Goal: Task Accomplishment & Management: Manage account settings

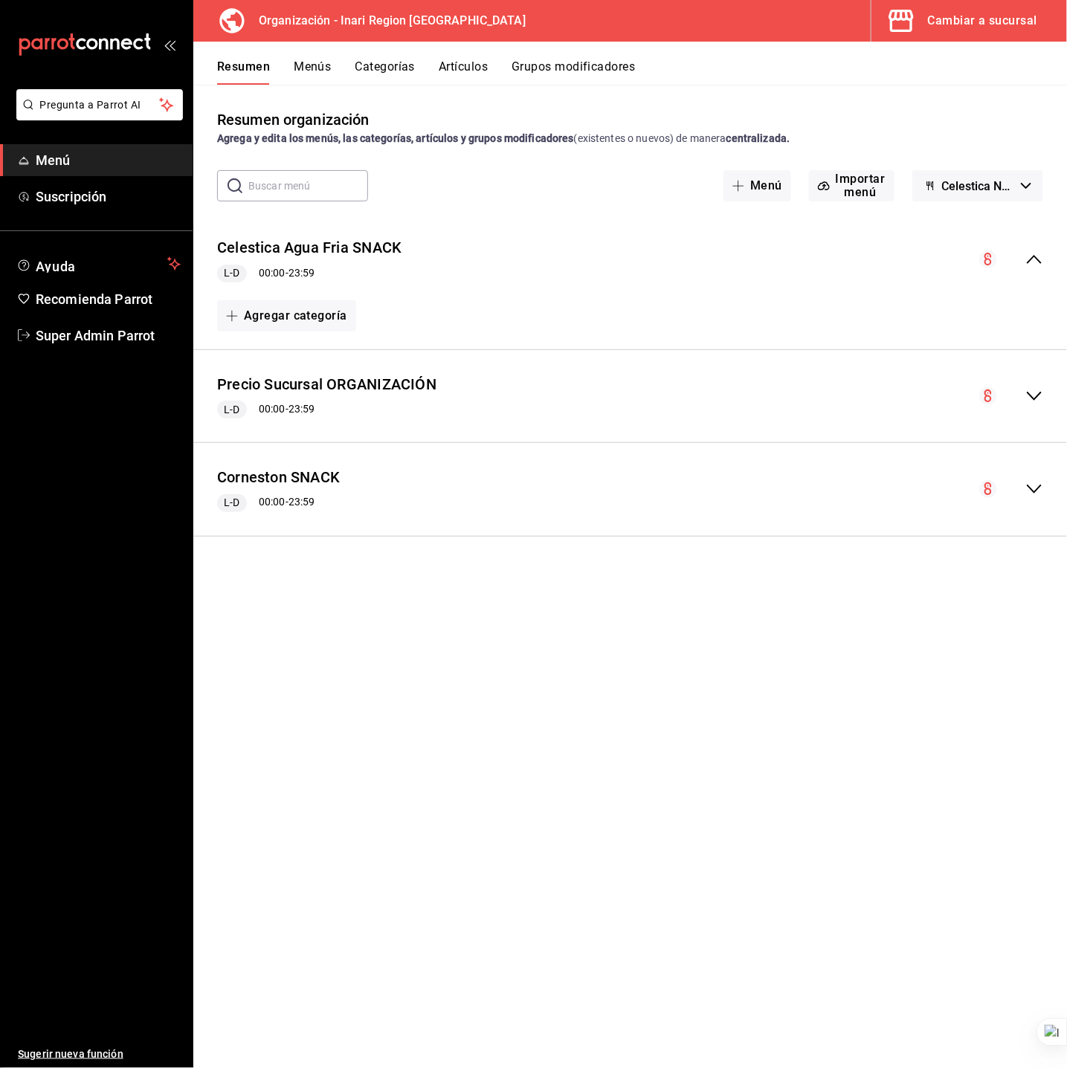
drag, startPoint x: 60, startPoint y: 464, endPoint x: 57, endPoint y: 445, distance: 19.7
click at [59, 464] on ul "Sugerir nueva función" at bounding box center [96, 711] width 193 height 718
click at [60, 346] on link "Super Admin Parrot" at bounding box center [96, 336] width 193 height 32
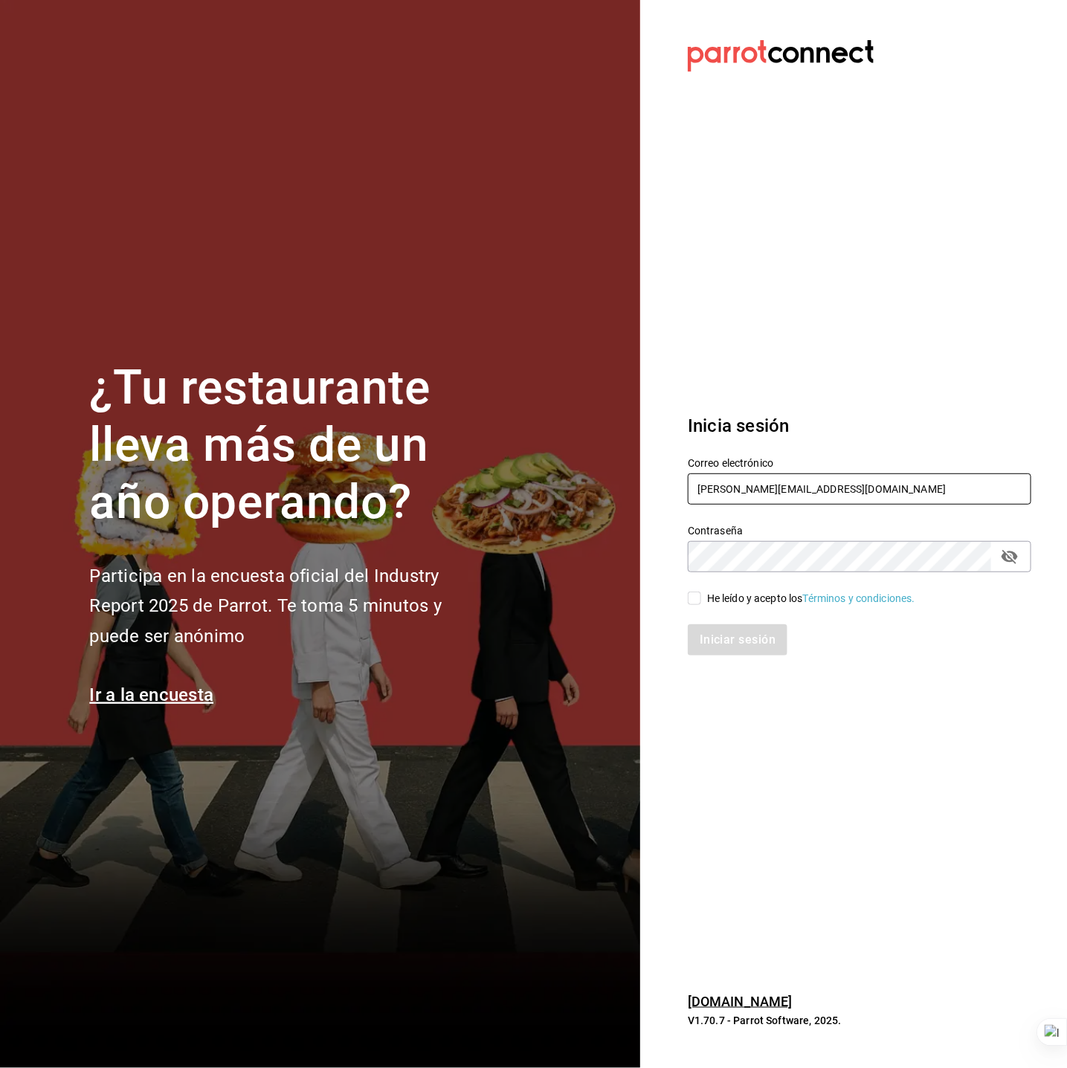
click at [735, 487] on input "grainer@inari.com" at bounding box center [860, 489] width 344 height 31
type input "lasdelicias@asadero.com"
click at [738, 600] on div "He leído y acepto los Términos y condiciones." at bounding box center [811, 599] width 208 height 16
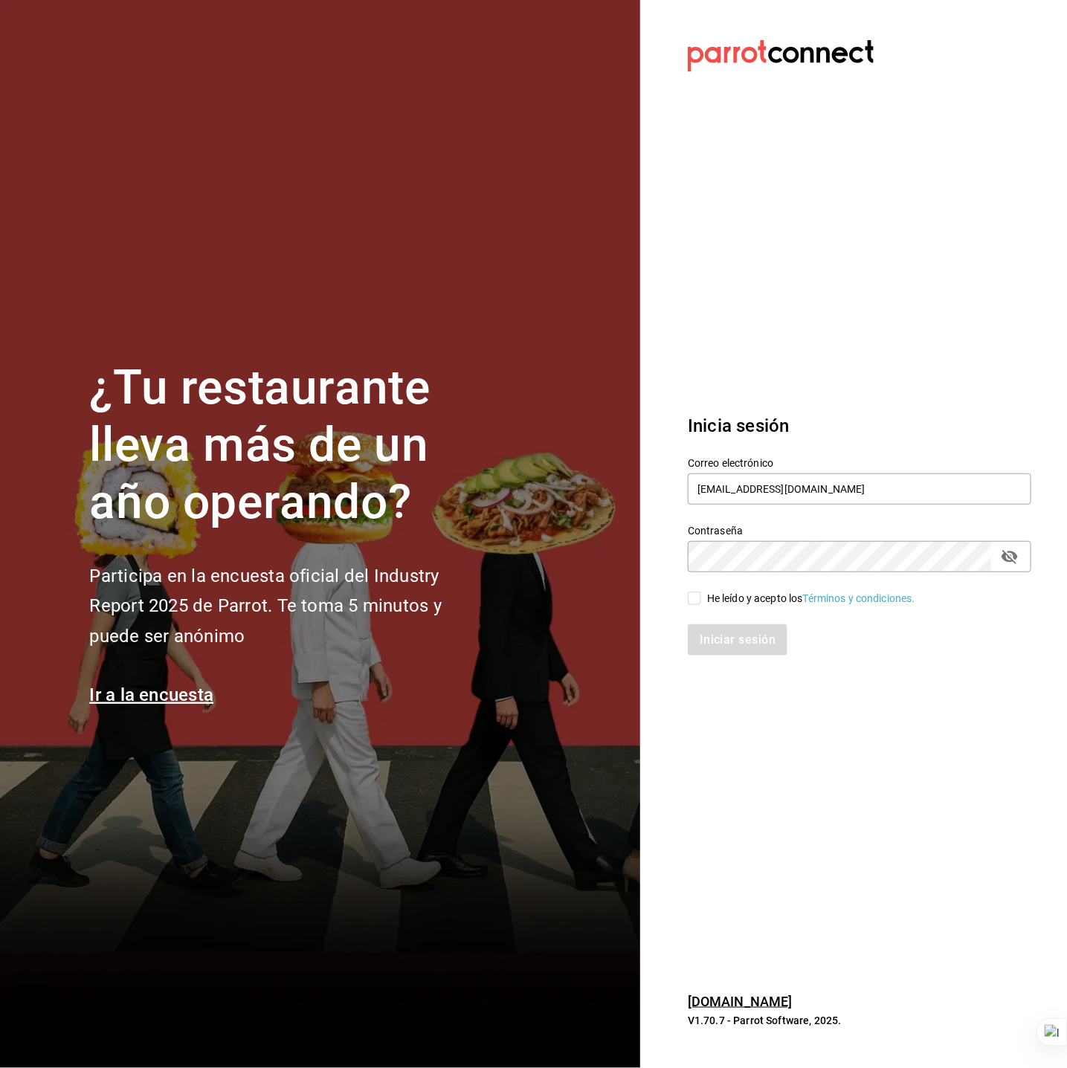
click at [701, 600] on input "He leído y acepto los Términos y condiciones." at bounding box center [694, 598] width 13 height 13
checkbox input "true"
click at [750, 639] on button "Iniciar sesión" at bounding box center [738, 640] width 101 height 31
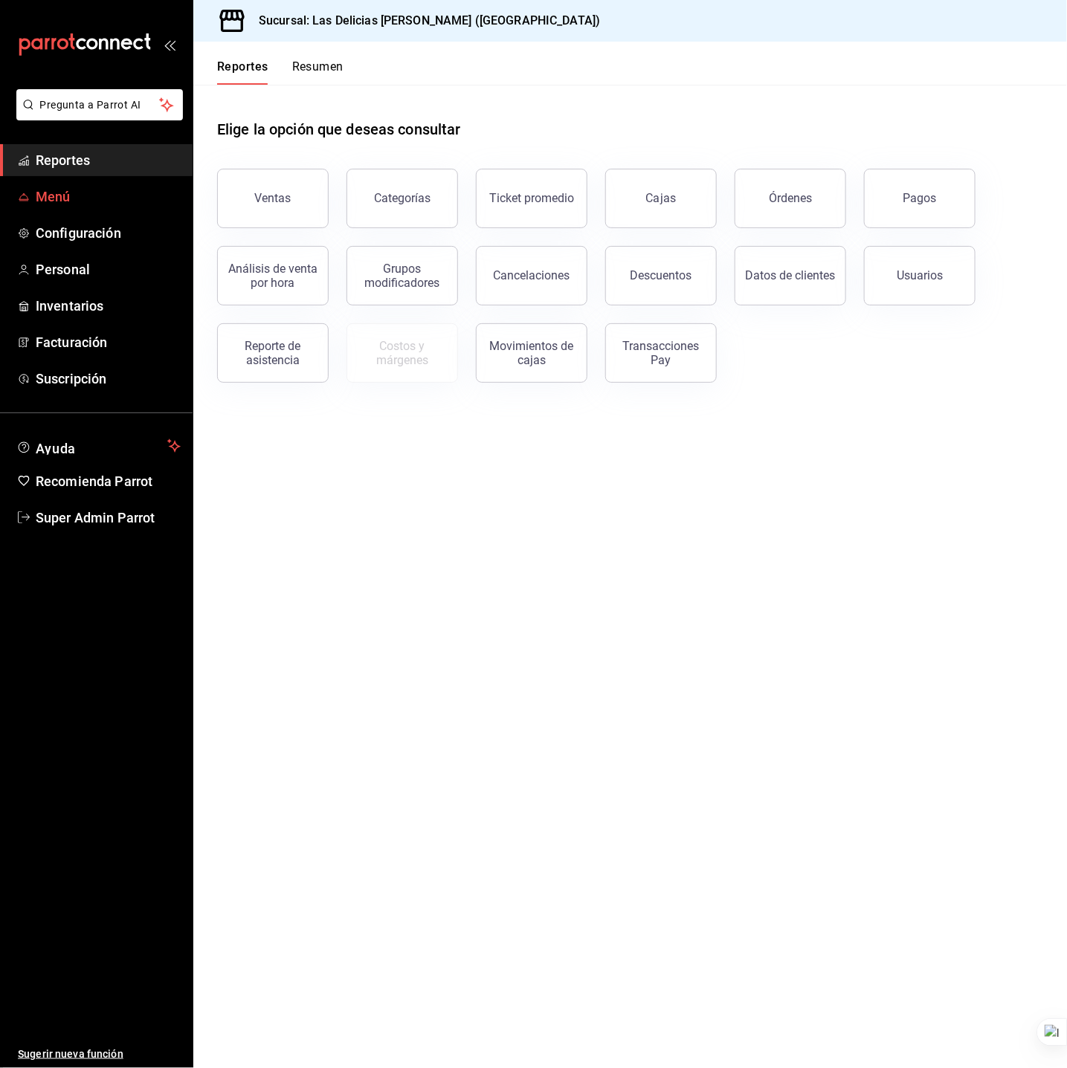
click at [97, 193] on span "Menú" at bounding box center [108, 197] width 145 height 20
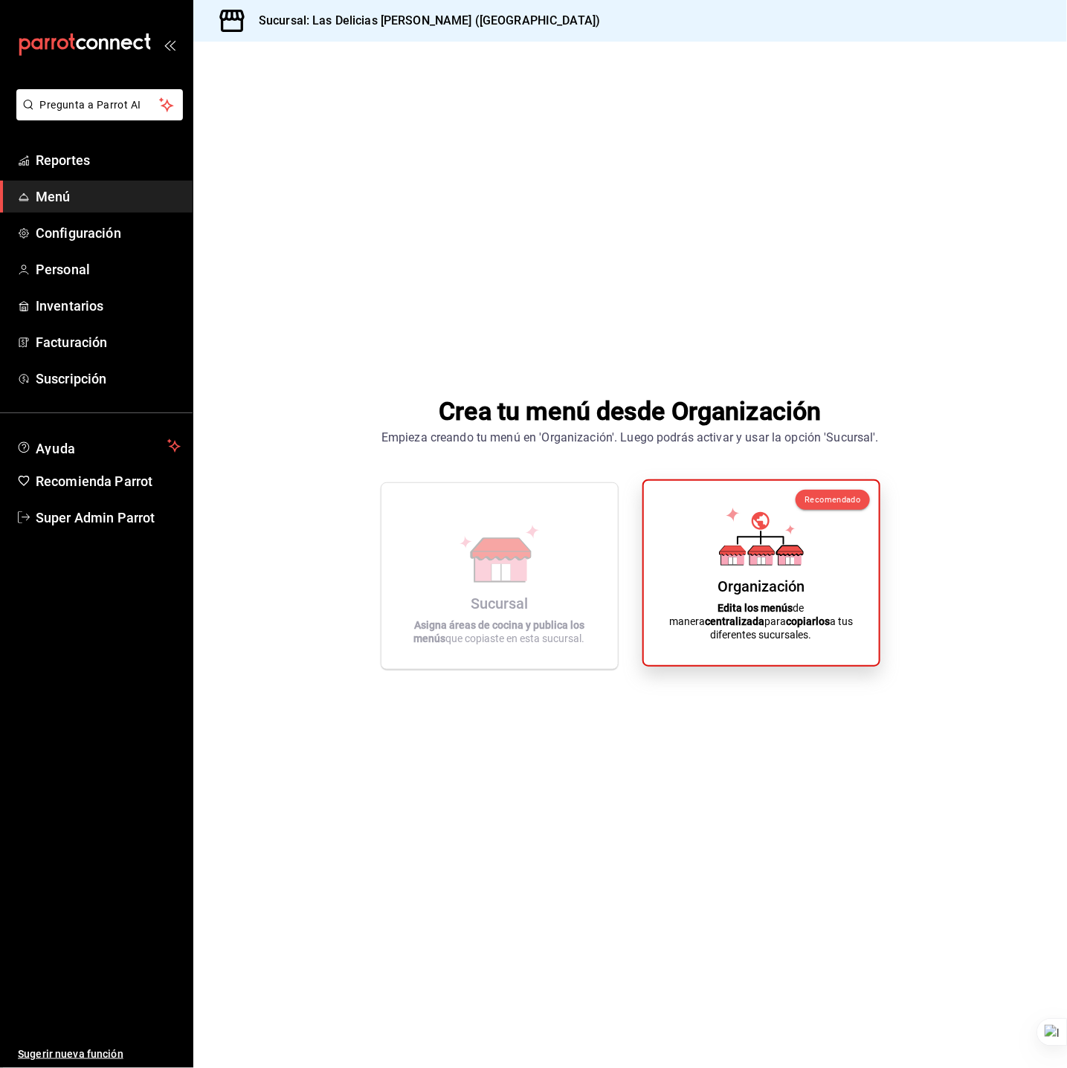
click at [725, 545] on icon at bounding box center [761, 537] width 85 height 58
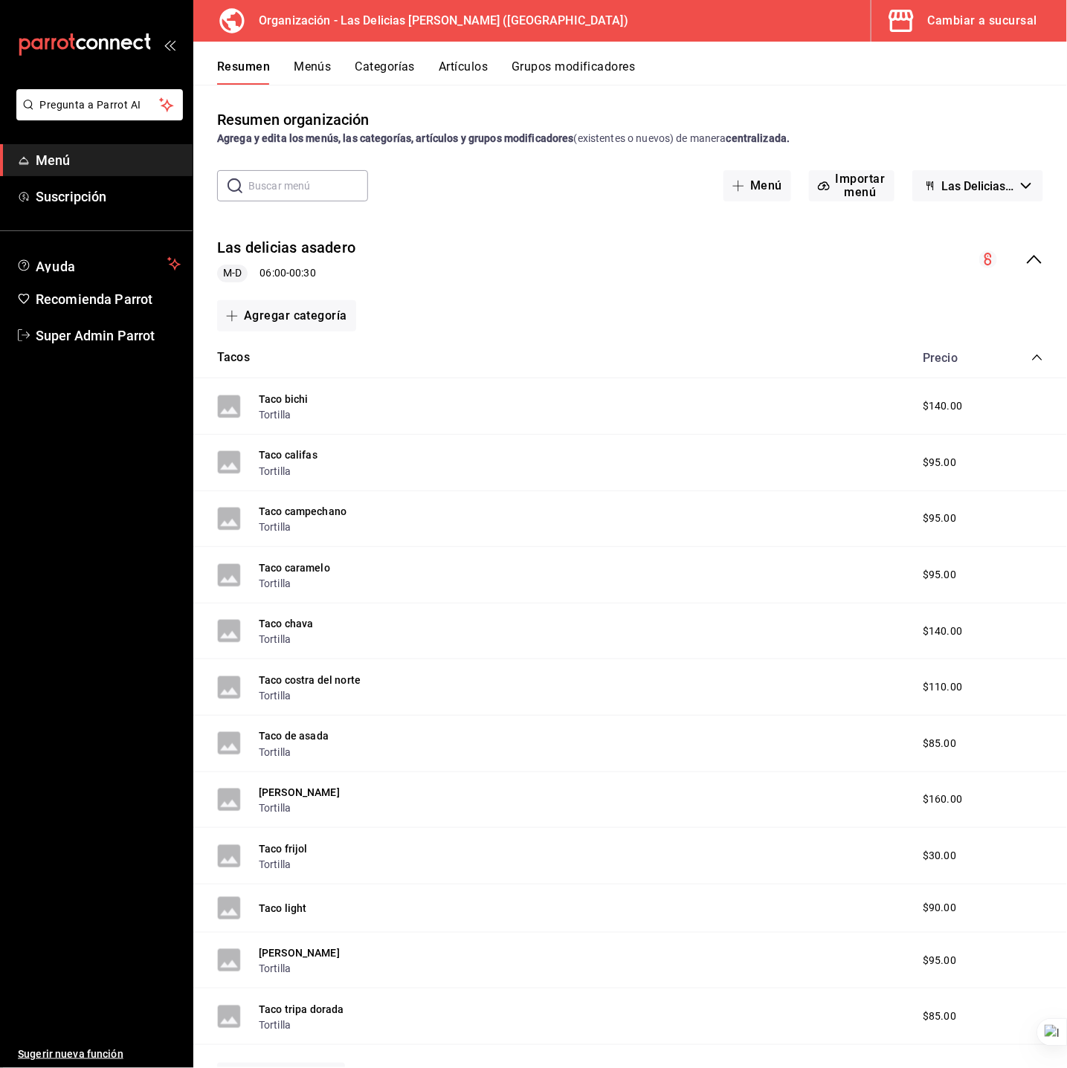
click at [326, 71] on button "Menús" at bounding box center [312, 71] width 37 height 25
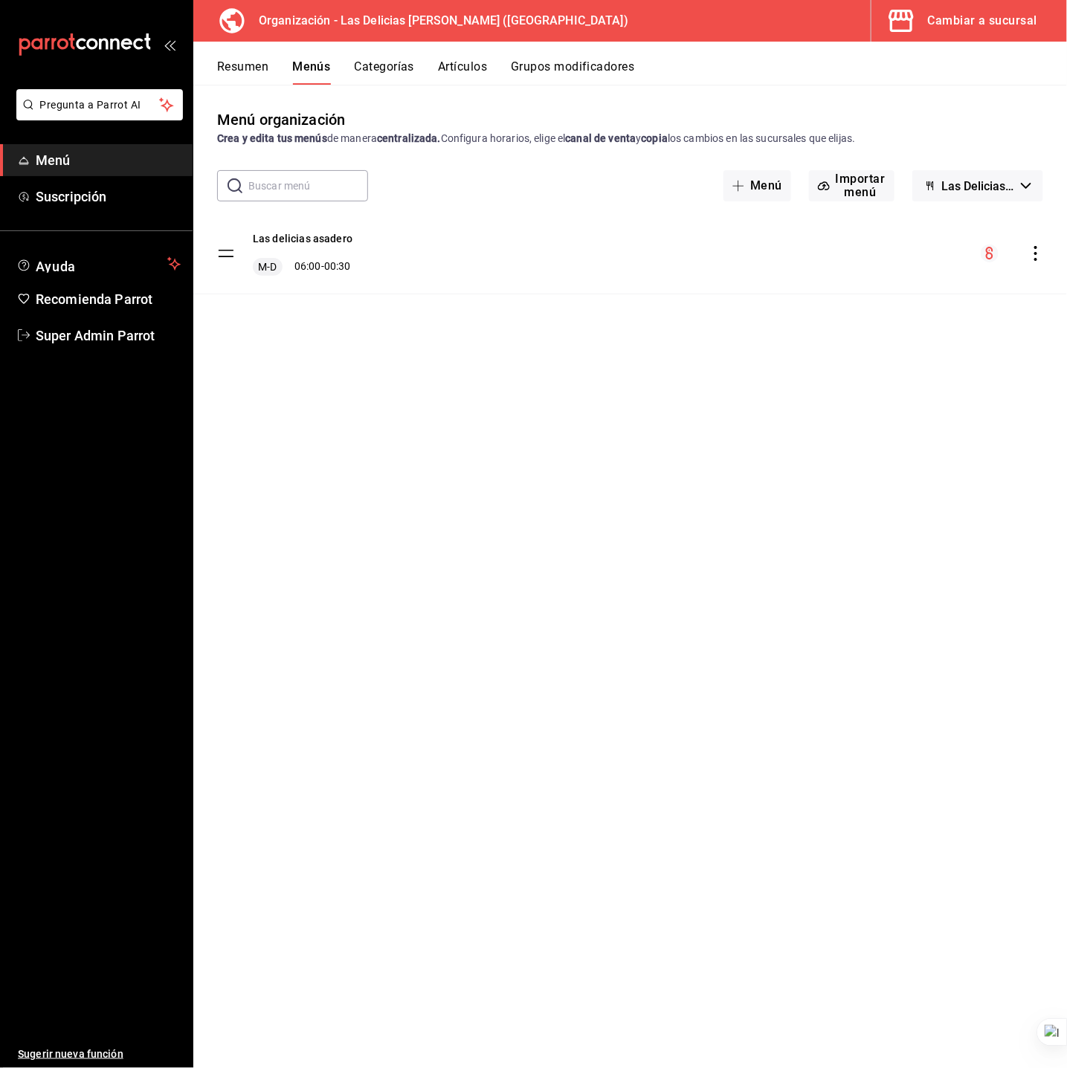
click at [991, 25] on div "Cambiar a sucursal" at bounding box center [982, 20] width 109 height 21
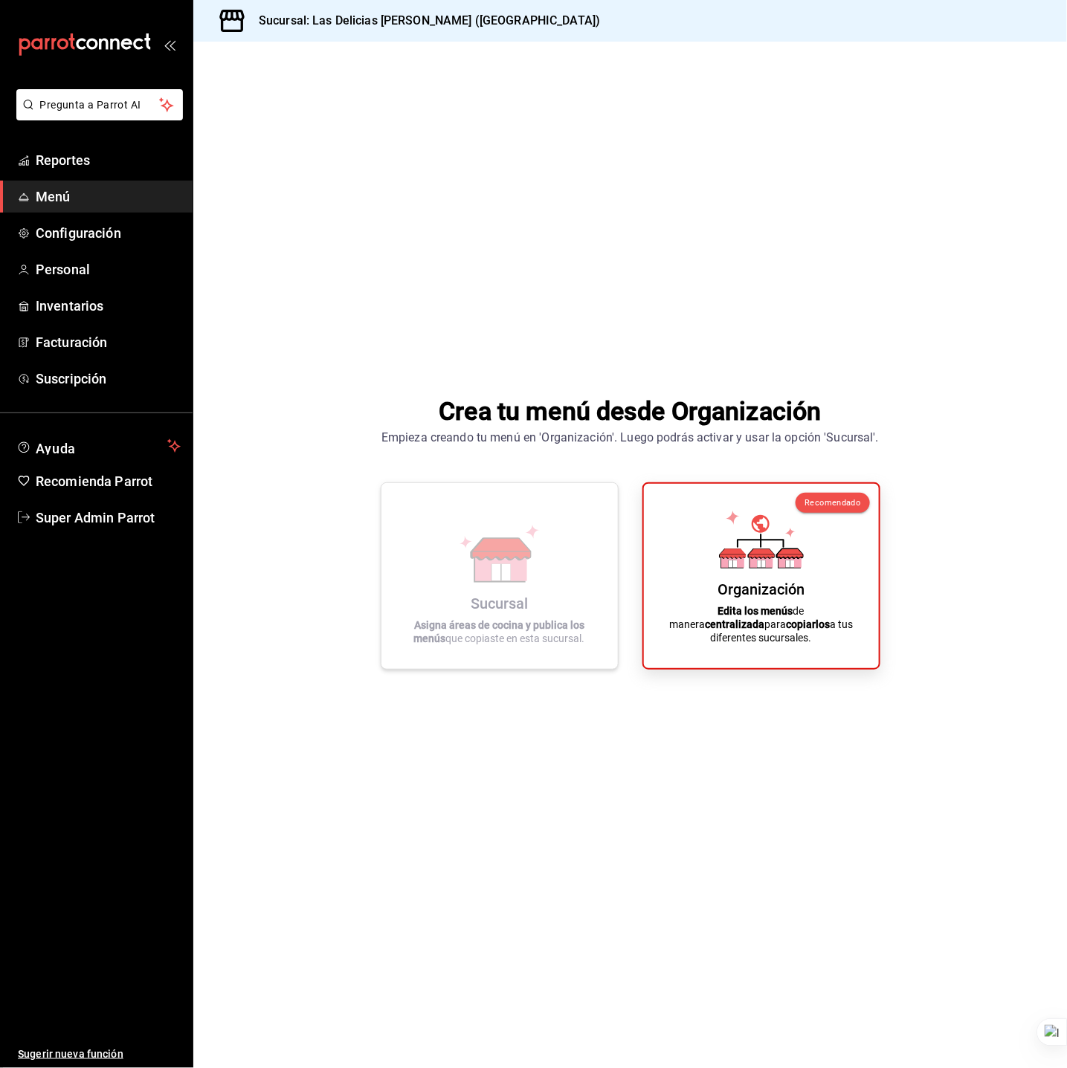
click at [525, 555] on icon at bounding box center [501, 549] width 59 height 22
click at [734, 509] on div "Organización Edita los menús de manera centralizada para copiarlos a tus difere…" at bounding box center [761, 573] width 199 height 161
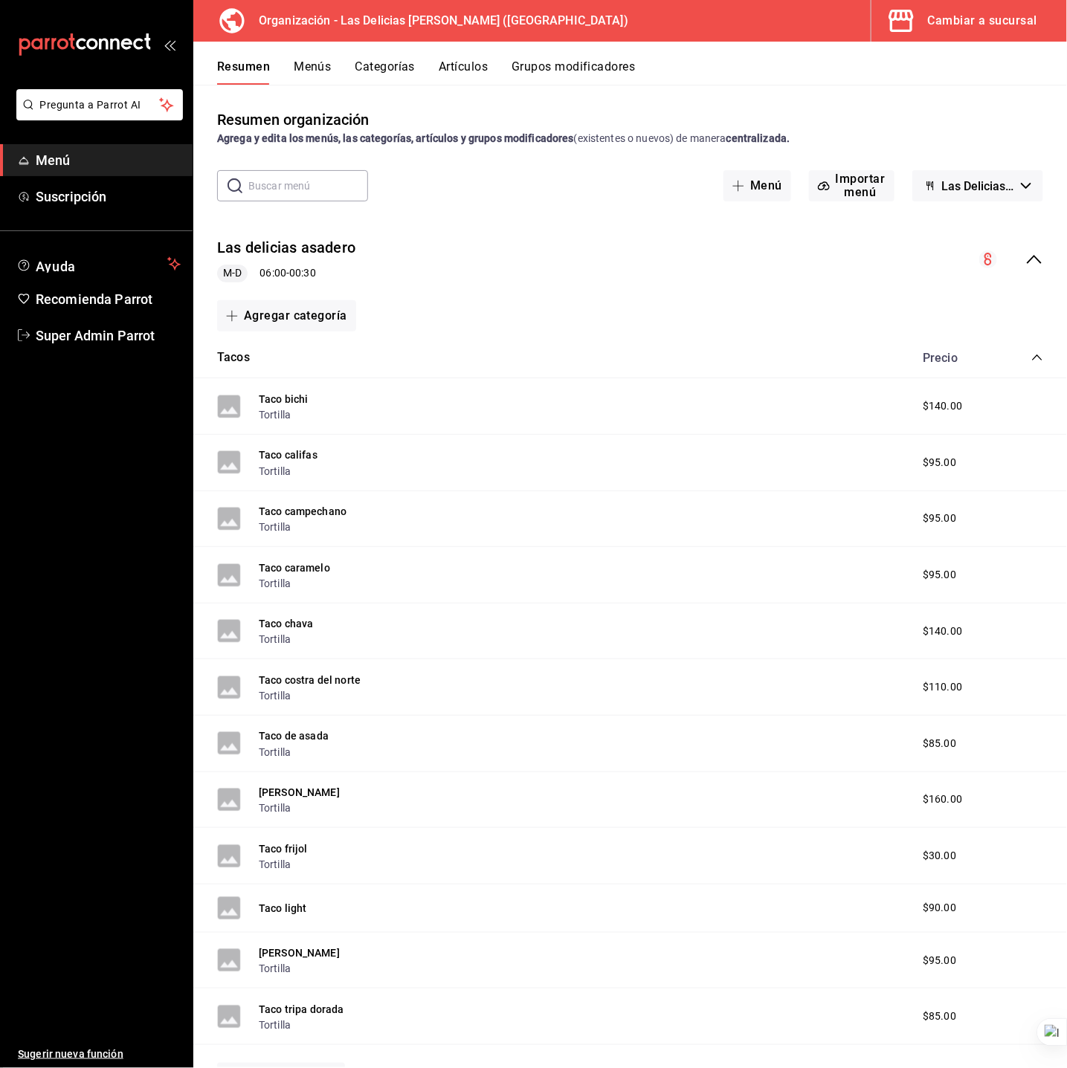
click at [942, 181] on span "Las Delicias [PERSON_NAME] - Borrador" at bounding box center [978, 186] width 73 height 14
click at [955, 117] on div at bounding box center [533, 534] width 1067 height 1068
click at [313, 65] on button "Menús" at bounding box center [312, 71] width 37 height 25
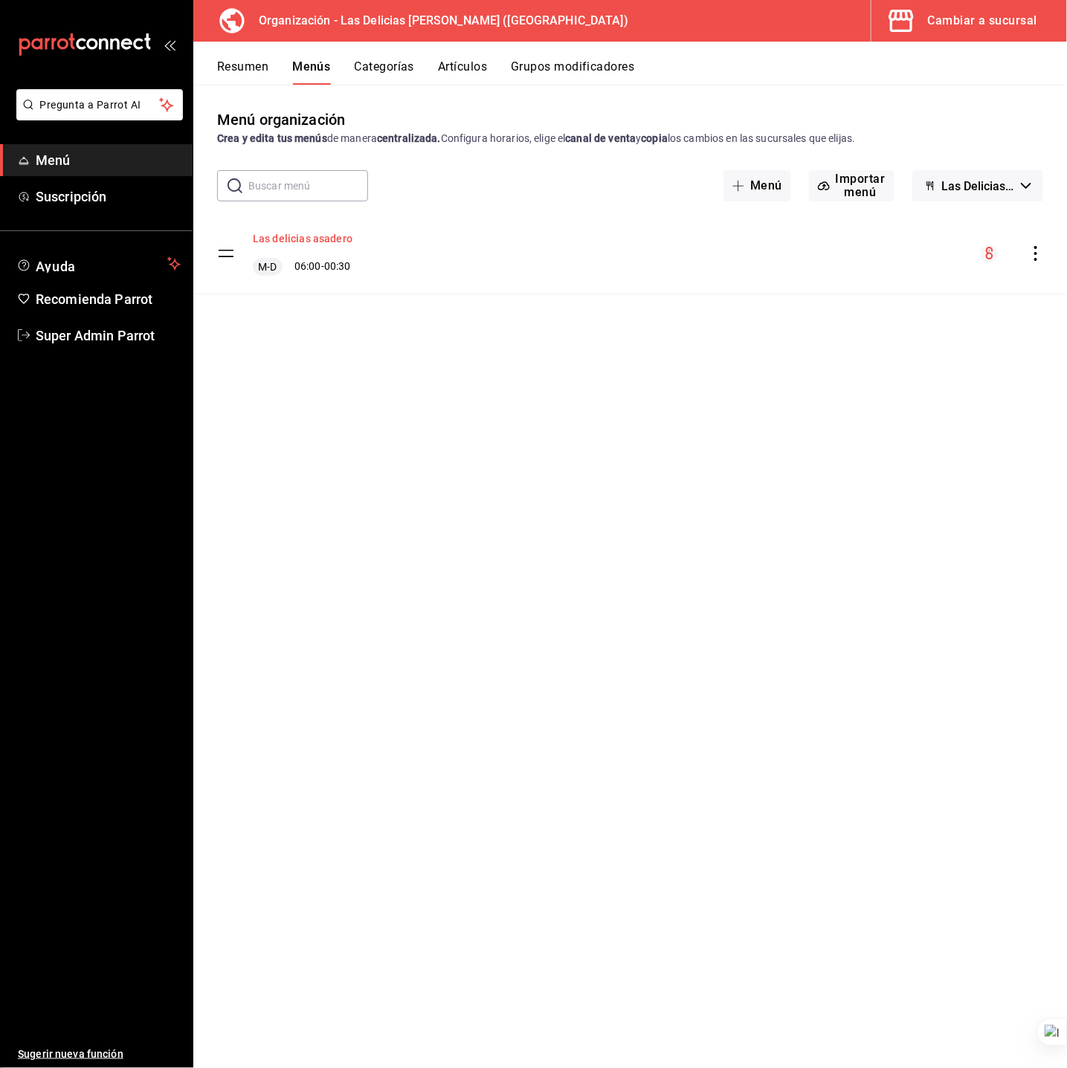
click at [344, 239] on button "Las delicias asadero" at bounding box center [303, 238] width 100 height 15
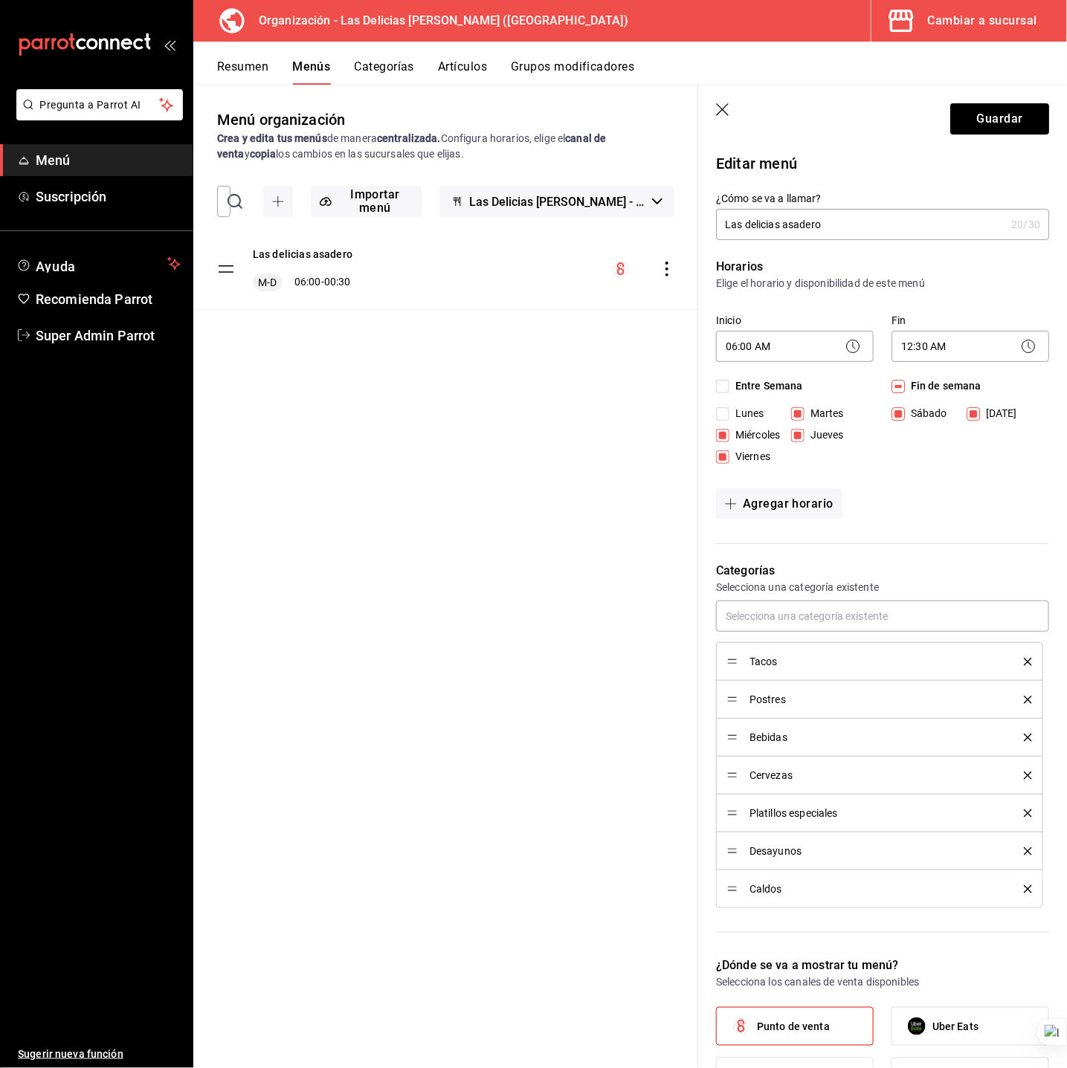
click at [973, 529] on div "Horarios Elige el horario y disponibilidad de este menú Inicio 06:00 AM 06:00 F…" at bounding box center [873, 392] width 351 height 304
click at [723, 114] on icon "button" at bounding box center [723, 110] width 15 height 15
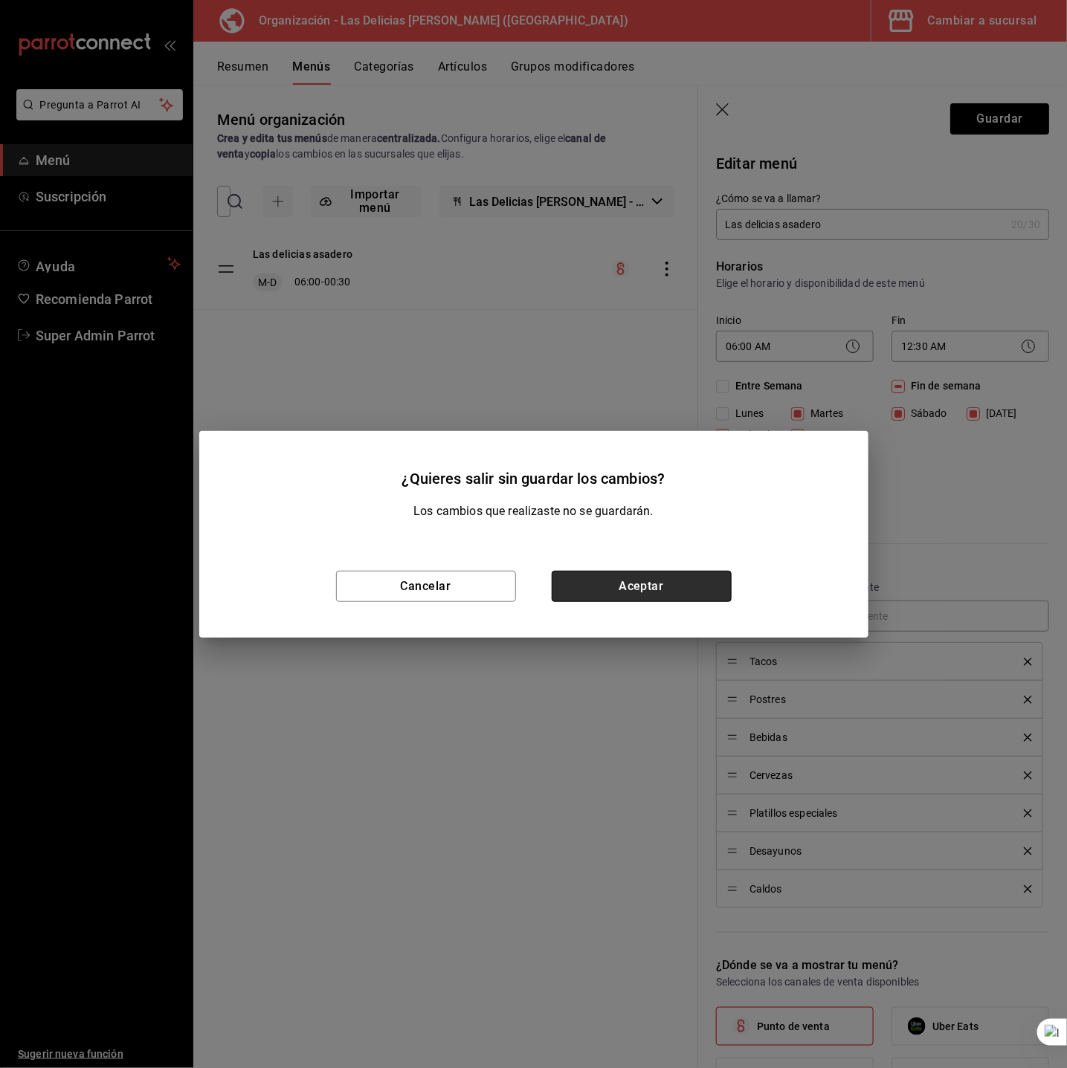
drag, startPoint x: 627, startPoint y: 587, endPoint x: 500, endPoint y: 380, distance: 242.9
click at [625, 587] on button "Aceptar" at bounding box center [642, 586] width 180 height 31
checkbox input "false"
type input "1758662419171"
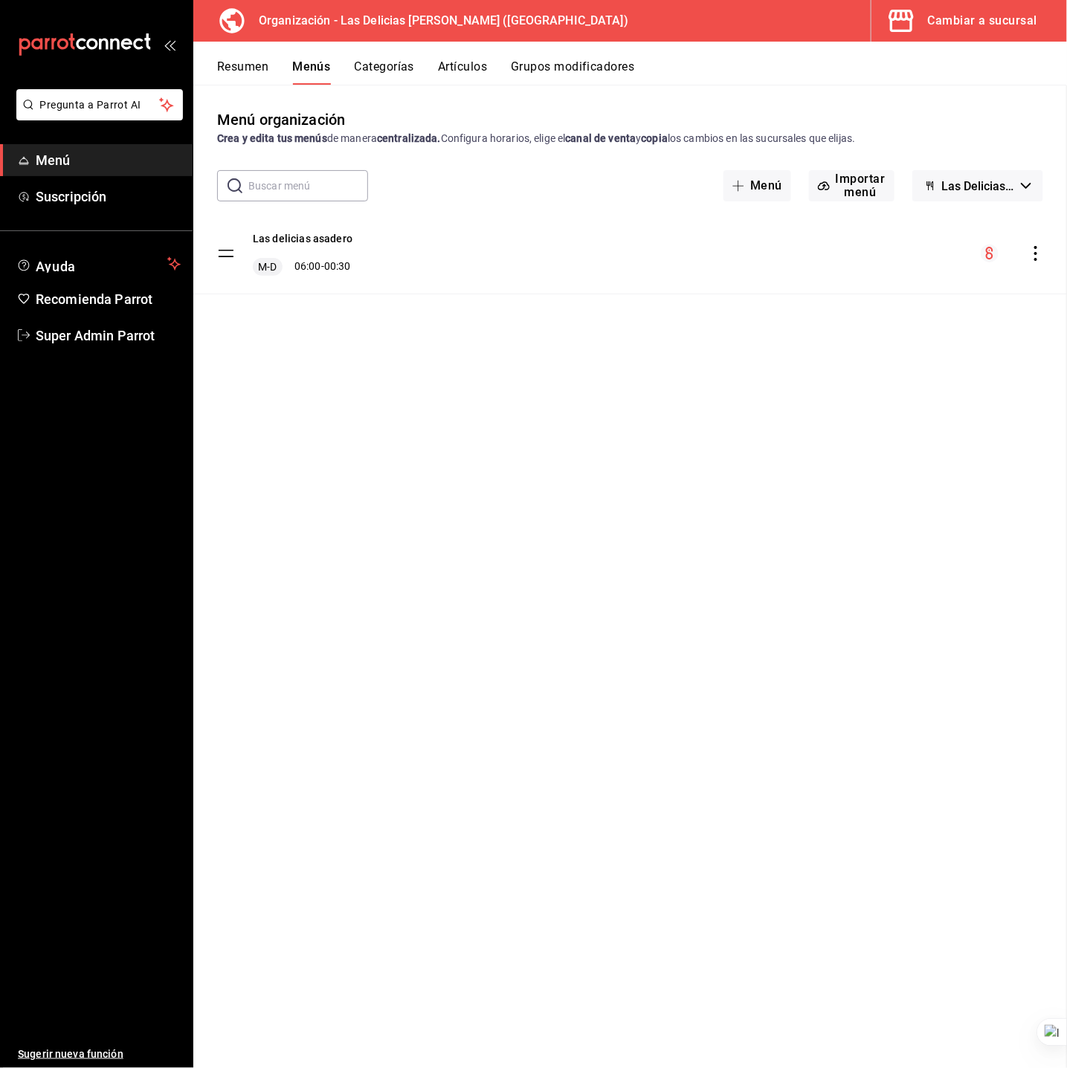
checkbox input "false"
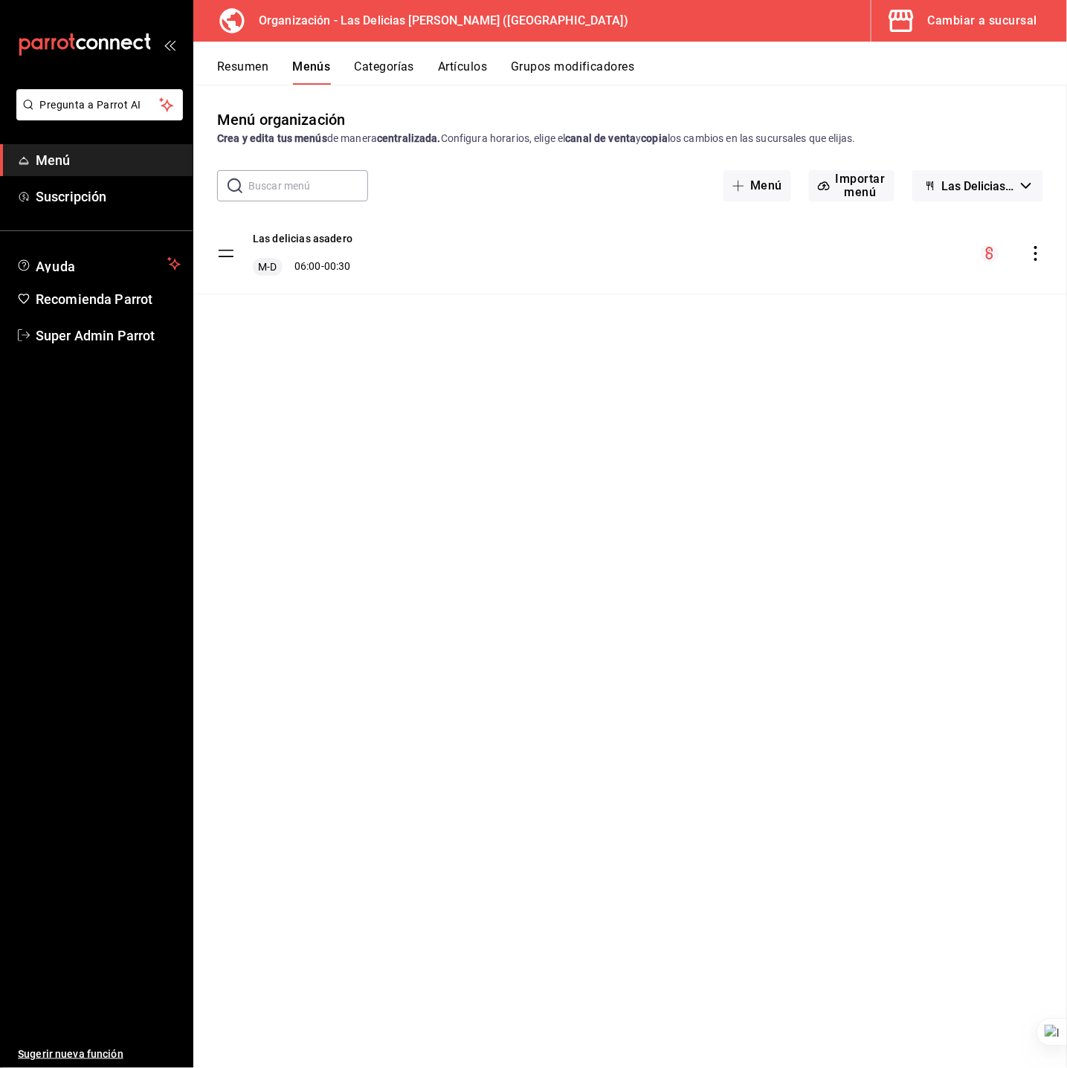
checkbox input "false"
click at [1036, 253] on icon "actions" at bounding box center [1035, 253] width 3 height 15
click at [915, 351] on span "Copiar en otra sucursal" at bounding box center [918, 349] width 181 height 16
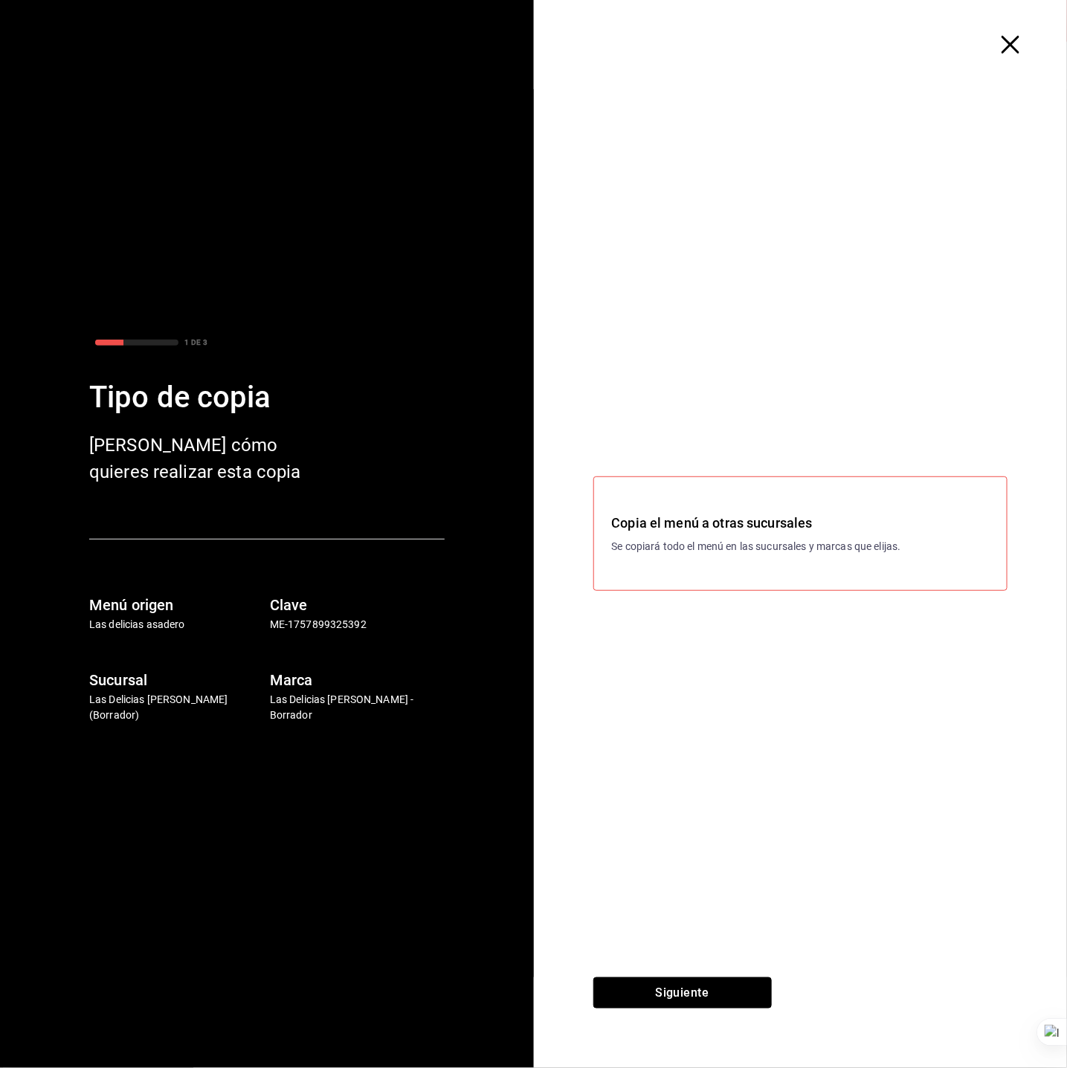
click at [744, 981] on button "Siguiente" at bounding box center [682, 993] width 178 height 31
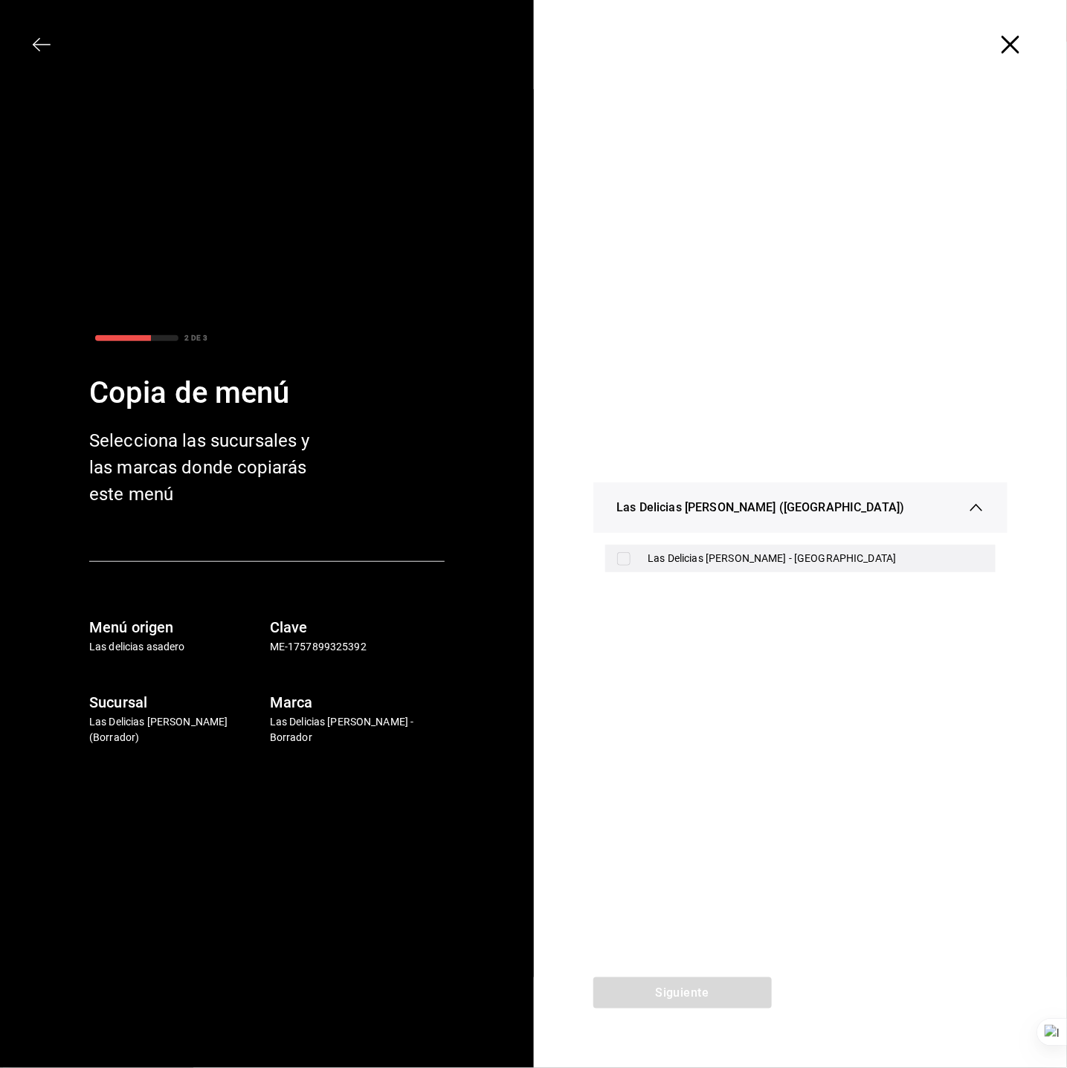
click at [719, 558] on div "Las Delicias [PERSON_NAME] - [GEOGRAPHIC_DATA]" at bounding box center [816, 559] width 336 height 16
checkbox input "true"
click at [680, 990] on button "Siguiente" at bounding box center [682, 993] width 178 height 31
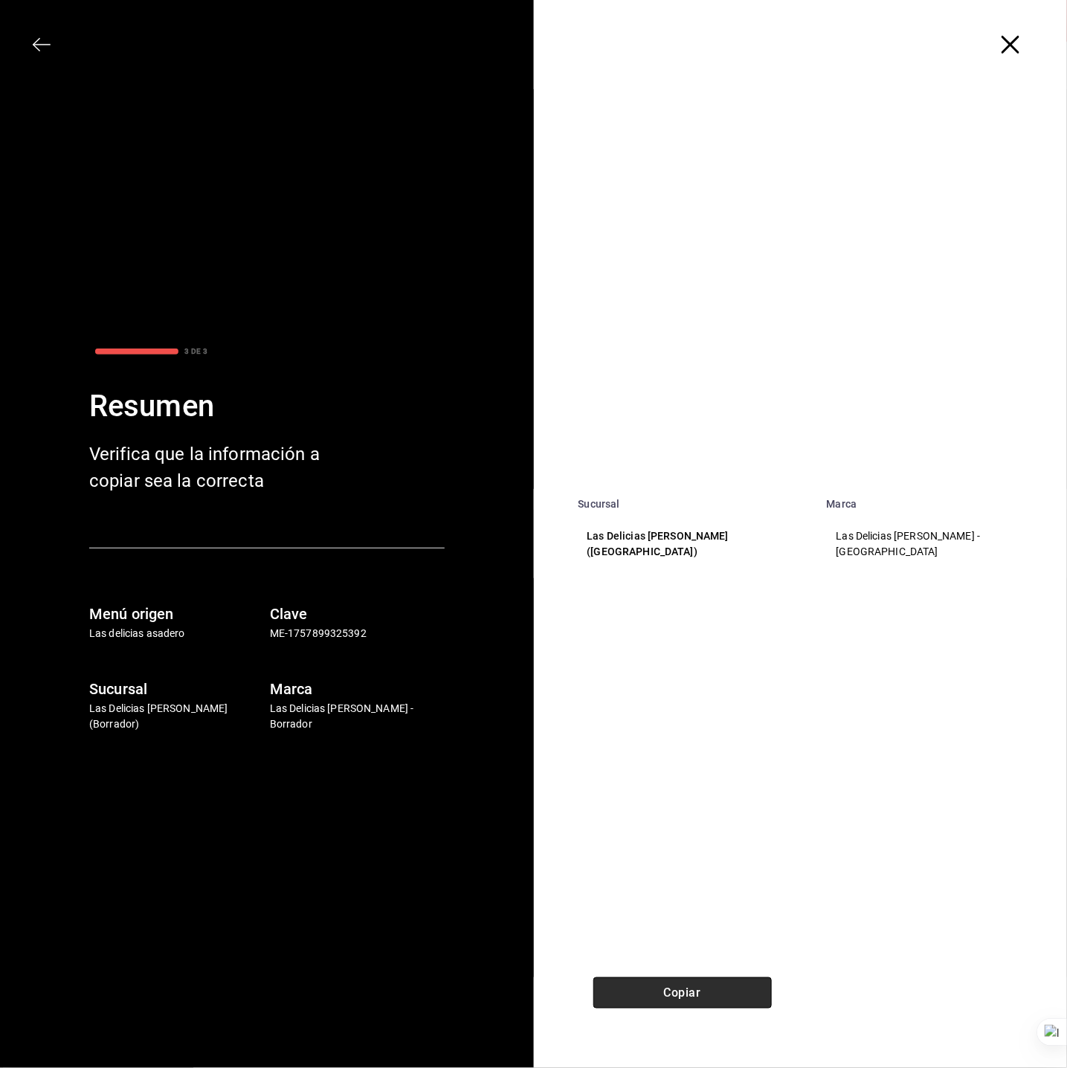
click at [686, 1002] on button "Copiar" at bounding box center [682, 993] width 178 height 31
